Goal: Task Accomplishment & Management: Complete application form

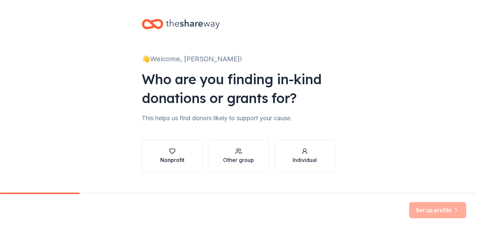
click at [170, 149] on icon "button" at bounding box center [172, 151] width 7 height 7
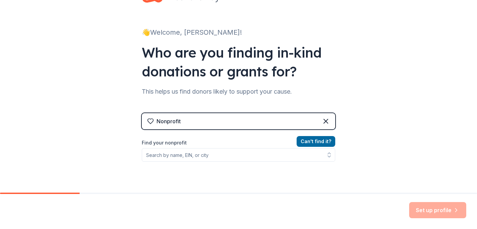
scroll to position [31, 0]
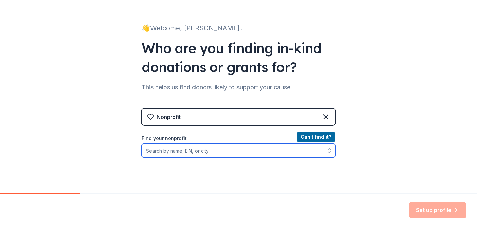
click at [170, 149] on input "Find your nonprofit" at bounding box center [239, 150] width 194 height 13
type input "Experience Camps"
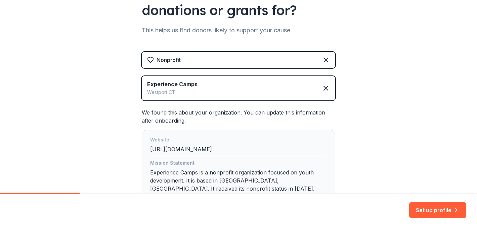
scroll to position [142, 0]
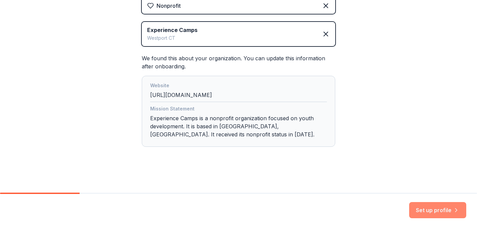
click at [432, 208] on button "Set up profile" at bounding box center [437, 210] width 57 height 16
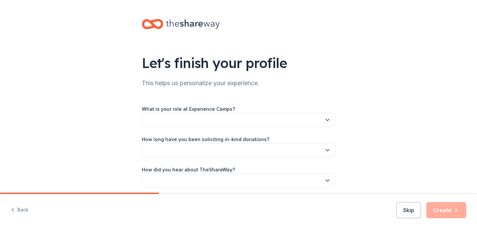
click at [268, 126] on div "What is your role at Experience Camps? How long have you been soliciting in-kin…" at bounding box center [239, 146] width 194 height 83
click at [272, 120] on button "button" at bounding box center [239, 120] width 194 height 14
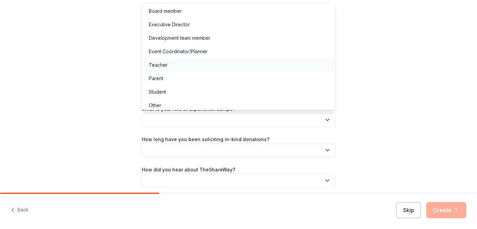
scroll to position [4, 0]
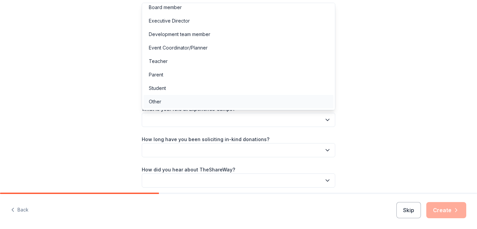
click at [200, 97] on div "Other" at bounding box center [239, 101] width 190 height 13
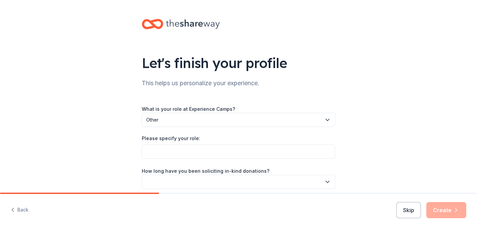
click at [193, 123] on span "Other" at bounding box center [233, 120] width 175 height 8
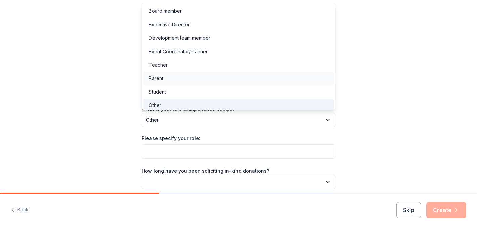
scroll to position [2, 0]
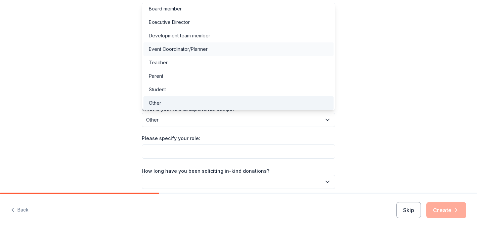
click at [182, 47] on div "Event Coordinator/Planner" at bounding box center [178, 49] width 59 height 8
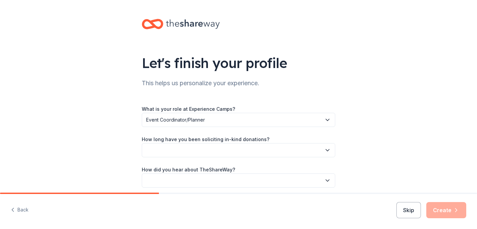
click at [191, 149] on button "button" at bounding box center [239, 150] width 194 height 14
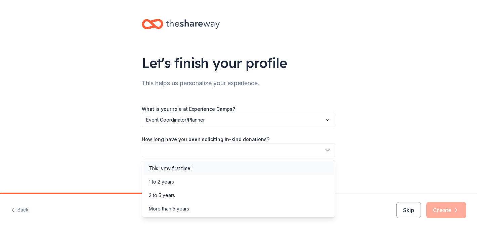
click at [191, 170] on div "This is my first time!" at bounding box center [170, 168] width 43 height 8
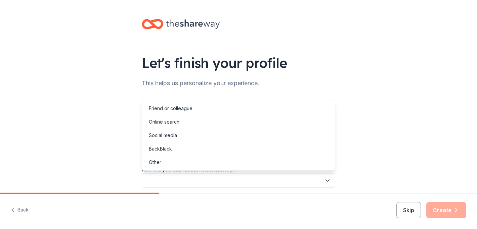
click at [192, 174] on button "button" at bounding box center [239, 180] width 194 height 14
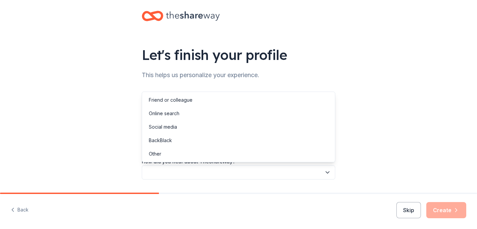
scroll to position [8, 0]
click at [178, 97] on div "Friend or colleague" at bounding box center [171, 100] width 44 height 8
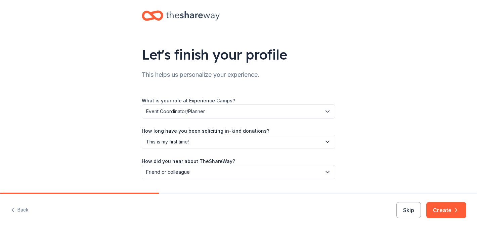
scroll to position [27, 0]
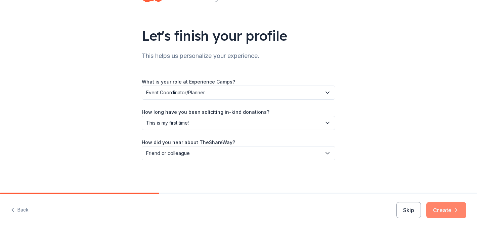
click at [439, 210] on button "Create" at bounding box center [447, 210] width 40 height 16
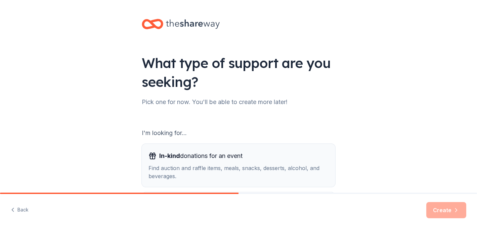
scroll to position [79, 0]
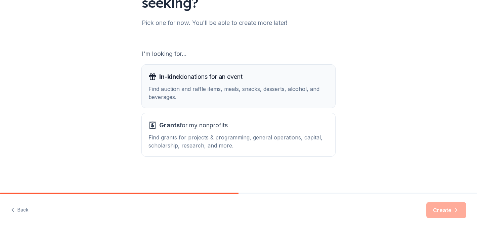
click at [296, 80] on div "In-kind donations for an event" at bounding box center [239, 76] width 180 height 11
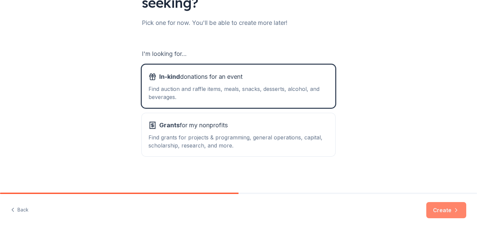
click at [449, 211] on button "Create" at bounding box center [447, 210] width 40 height 16
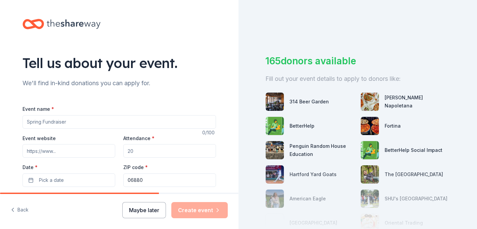
click at [144, 210] on button "Maybe later" at bounding box center [144, 210] width 44 height 16
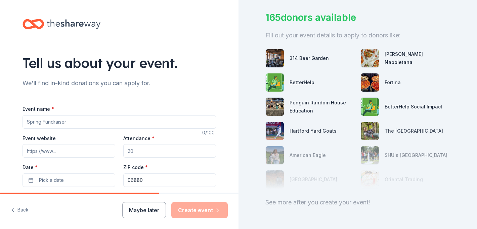
scroll to position [65, 0]
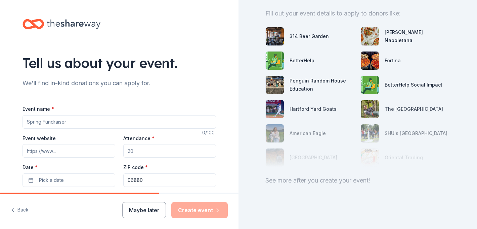
click at [154, 201] on div "Back Maybe later Create event" at bounding box center [119, 211] width 239 height 35
click at [131, 211] on button "Maybe later" at bounding box center [144, 210] width 44 height 16
click at [134, 207] on div "Maybe later Create event" at bounding box center [175, 210] width 106 height 16
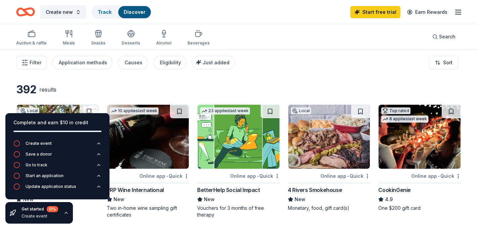
click at [32, 13] on icon "Home" at bounding box center [25, 12] width 19 height 16
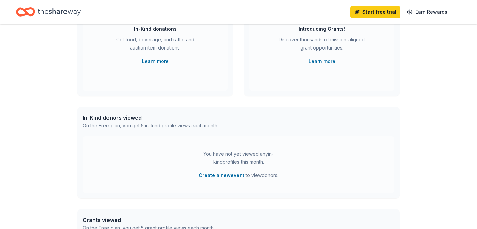
scroll to position [87, 0]
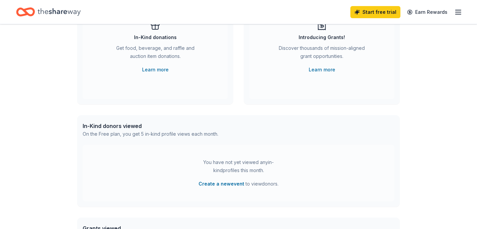
click at [202, 49] on div "In-Kind donations Get food, beverage, and raffle and auction item donations. Le…" at bounding box center [155, 47] width 118 height 54
click at [186, 57] on div "Get food, beverage, and raffle and auction item donations." at bounding box center [155, 53] width 91 height 19
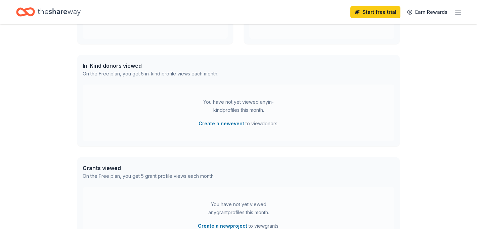
scroll to position [237, 0]
